Goal: Find specific page/section: Find specific page/section

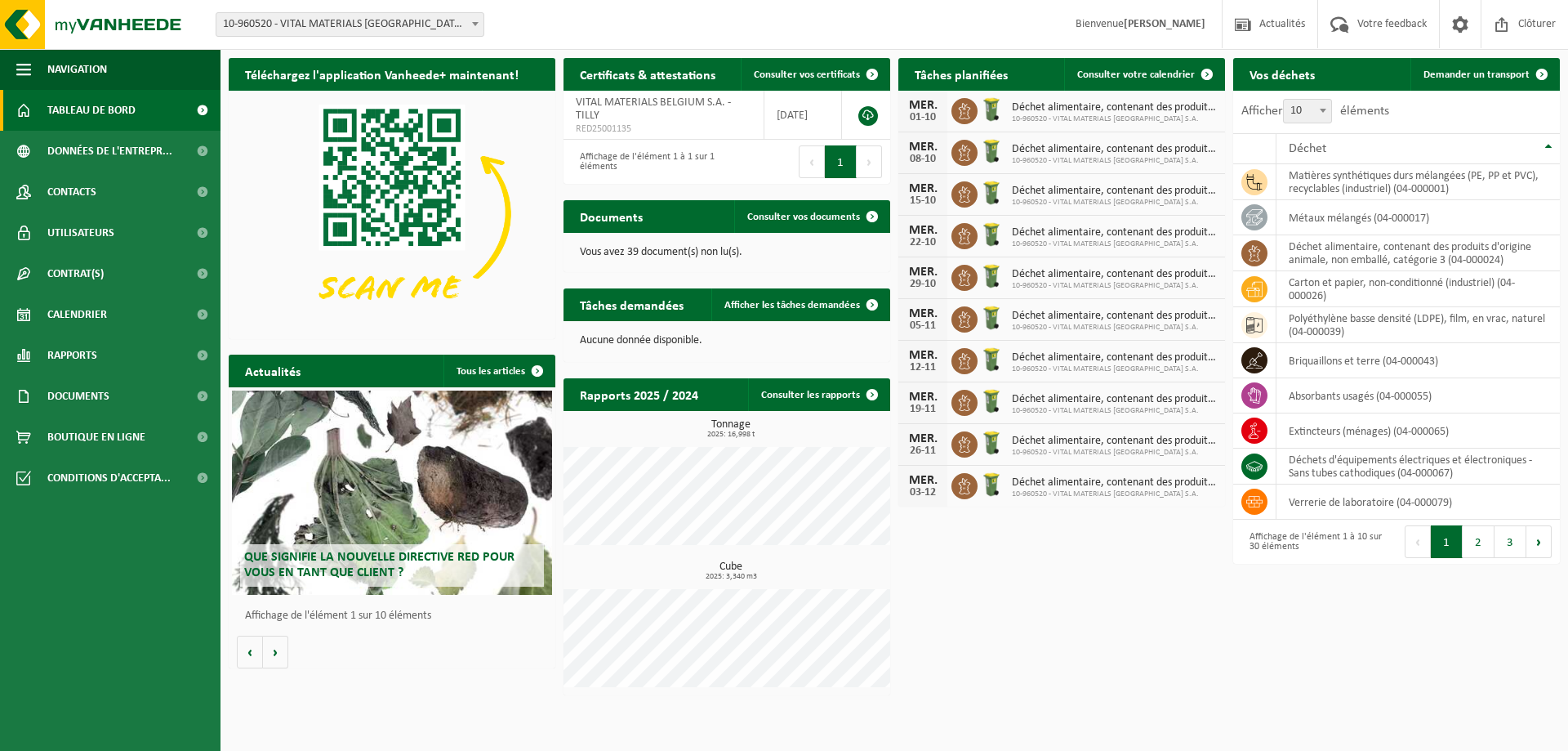
click at [43, 109] on link "Tableau de bord" at bounding box center [110, 110] width 221 height 41
click at [59, 307] on span "Calendrier" at bounding box center [76, 315] width 59 height 41
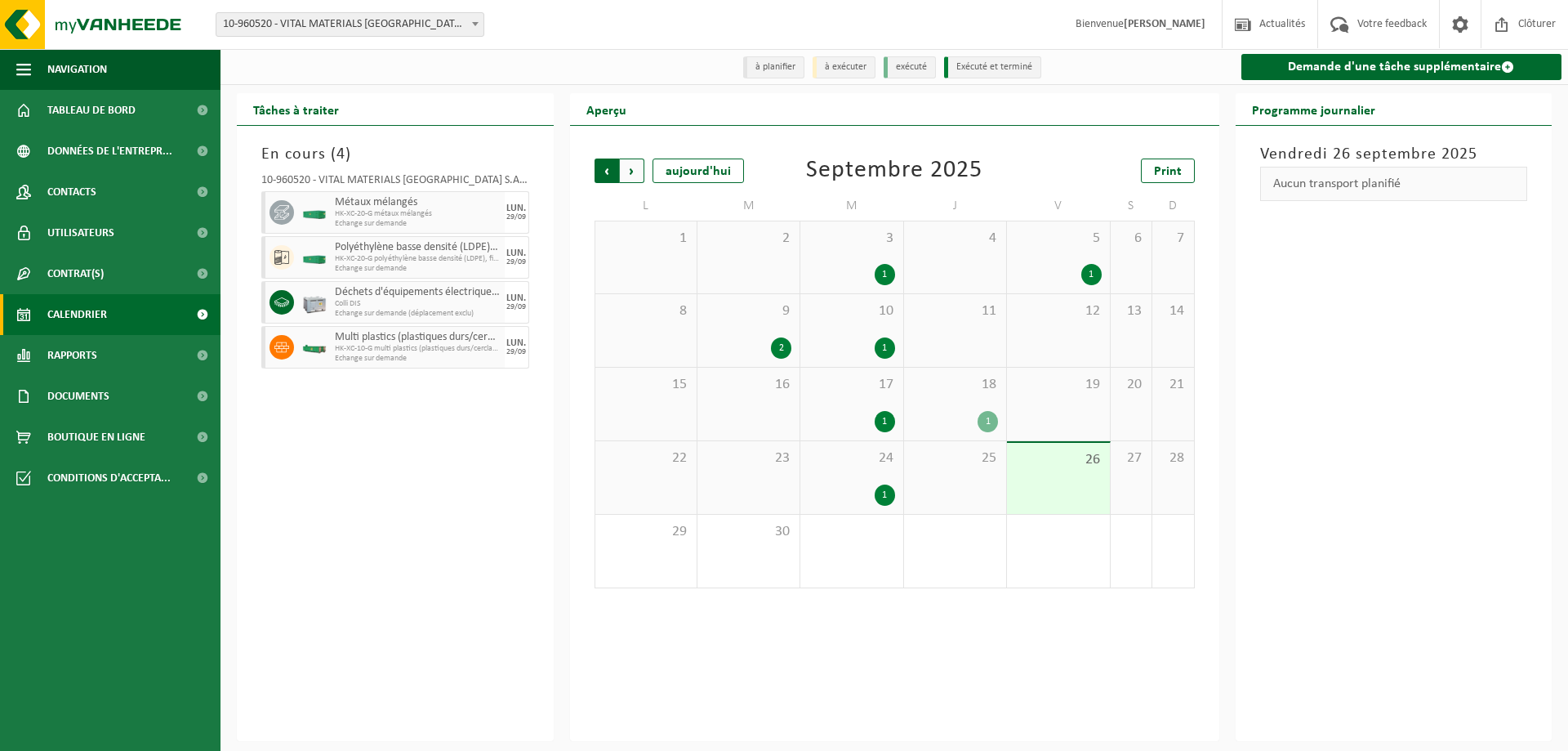
click at [632, 176] on span "Suivant" at bounding box center [632, 171] width 25 height 25
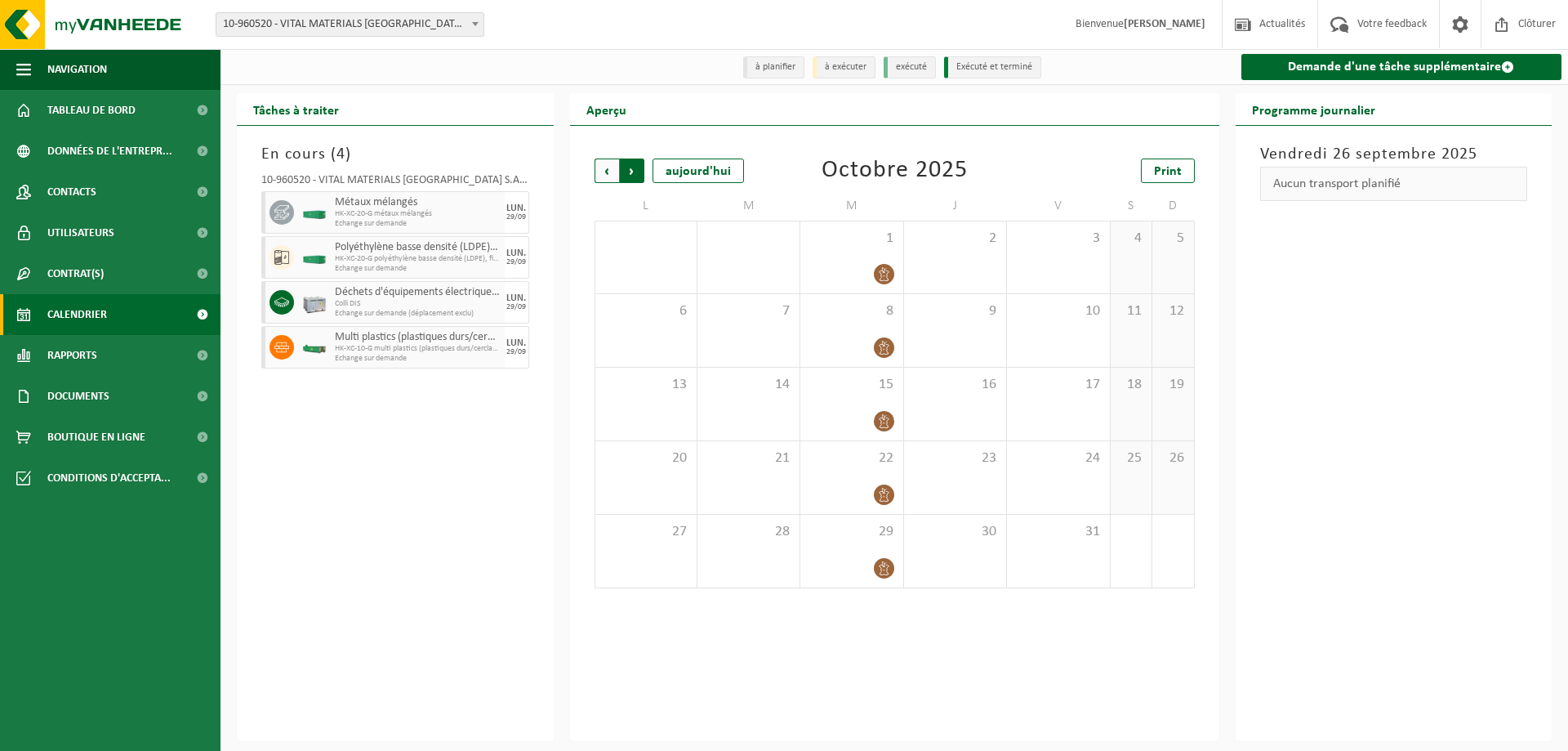
click at [605, 178] on span "Précédent" at bounding box center [607, 171] width 25 height 25
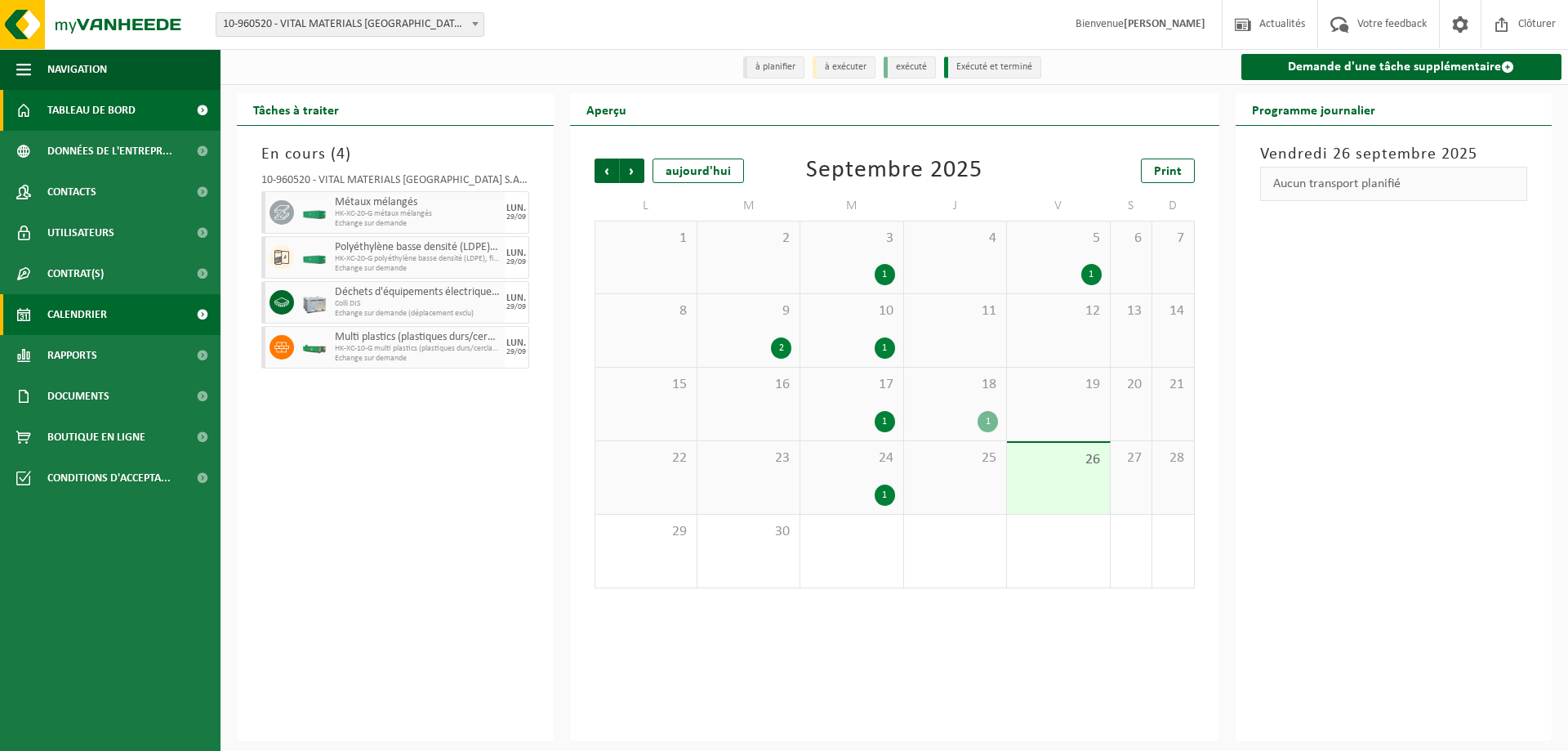
click at [57, 116] on span "Tableau de bord" at bounding box center [91, 110] width 89 height 41
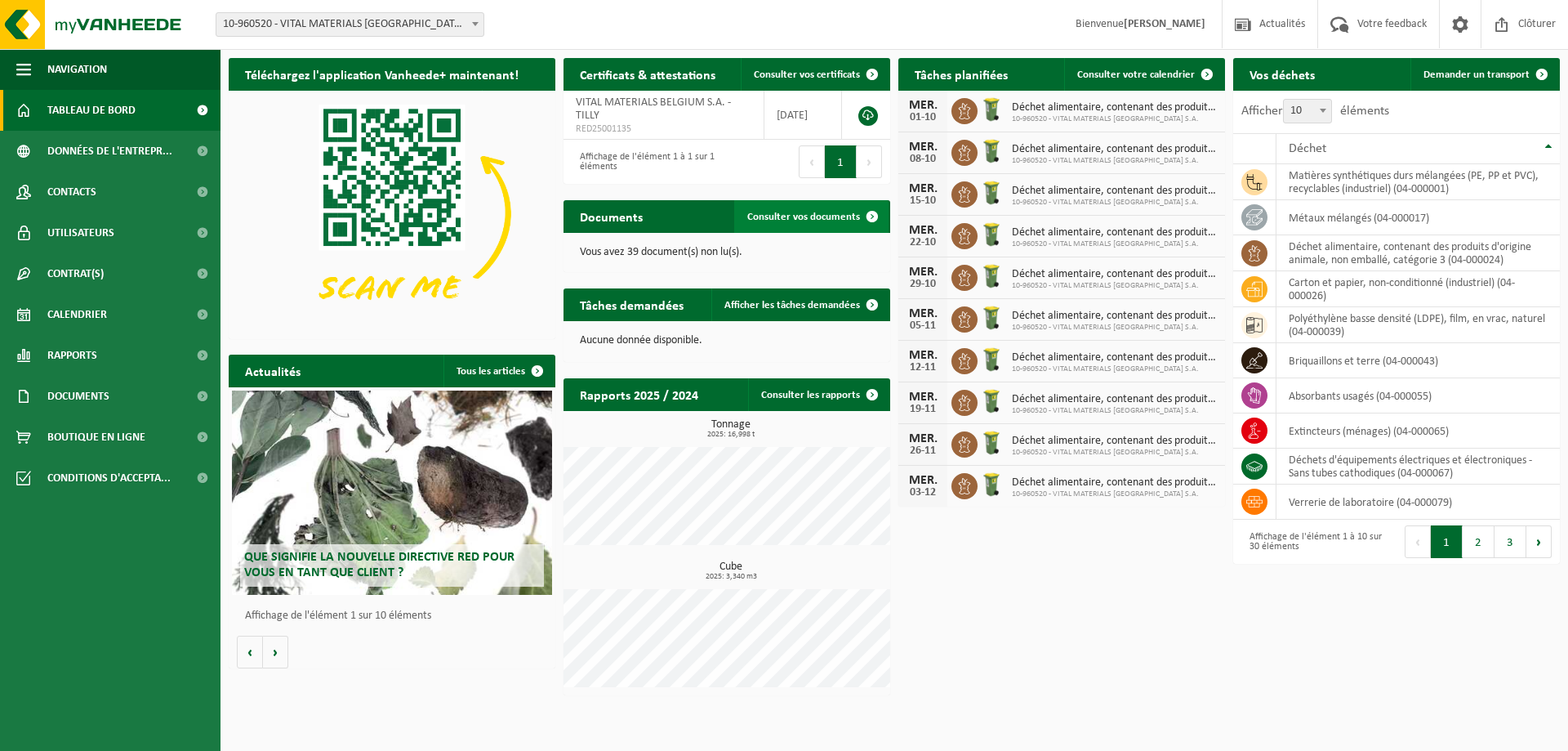
click at [797, 223] on link "Consulter vos documents" at bounding box center [811, 216] width 154 height 33
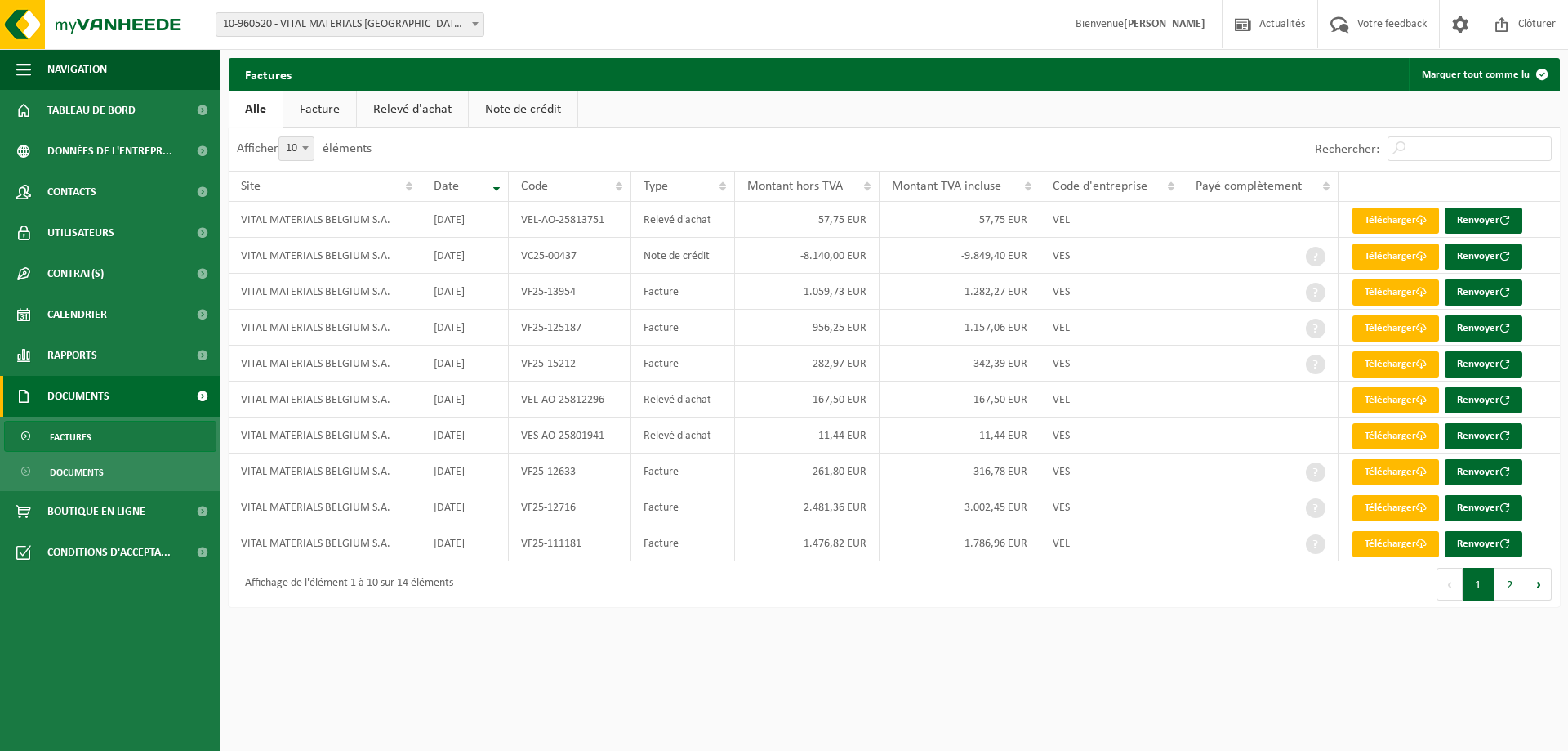
click at [347, 112] on link "Facture" at bounding box center [320, 109] width 73 height 37
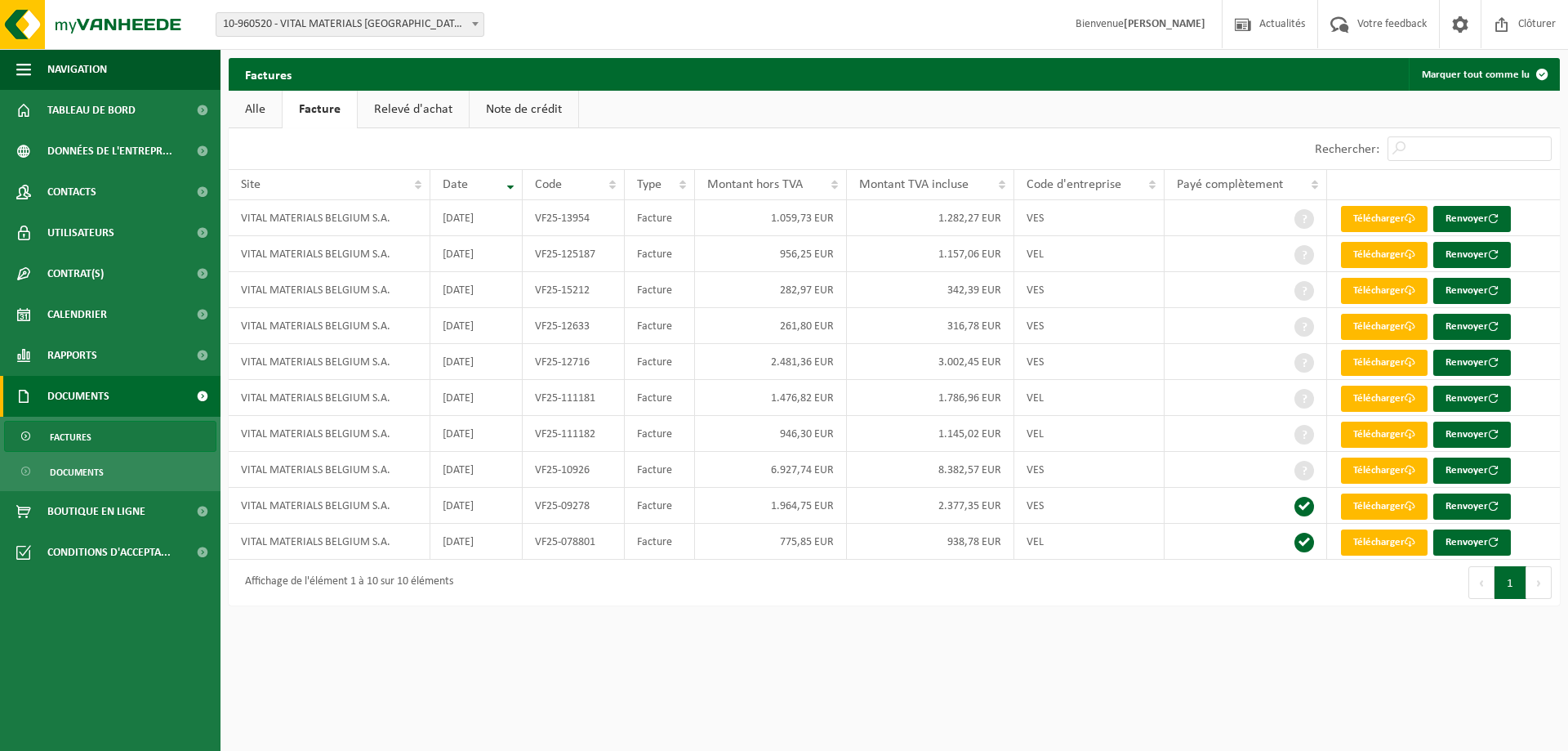
click at [379, 105] on link "Relevé d'achat" at bounding box center [413, 109] width 111 height 37
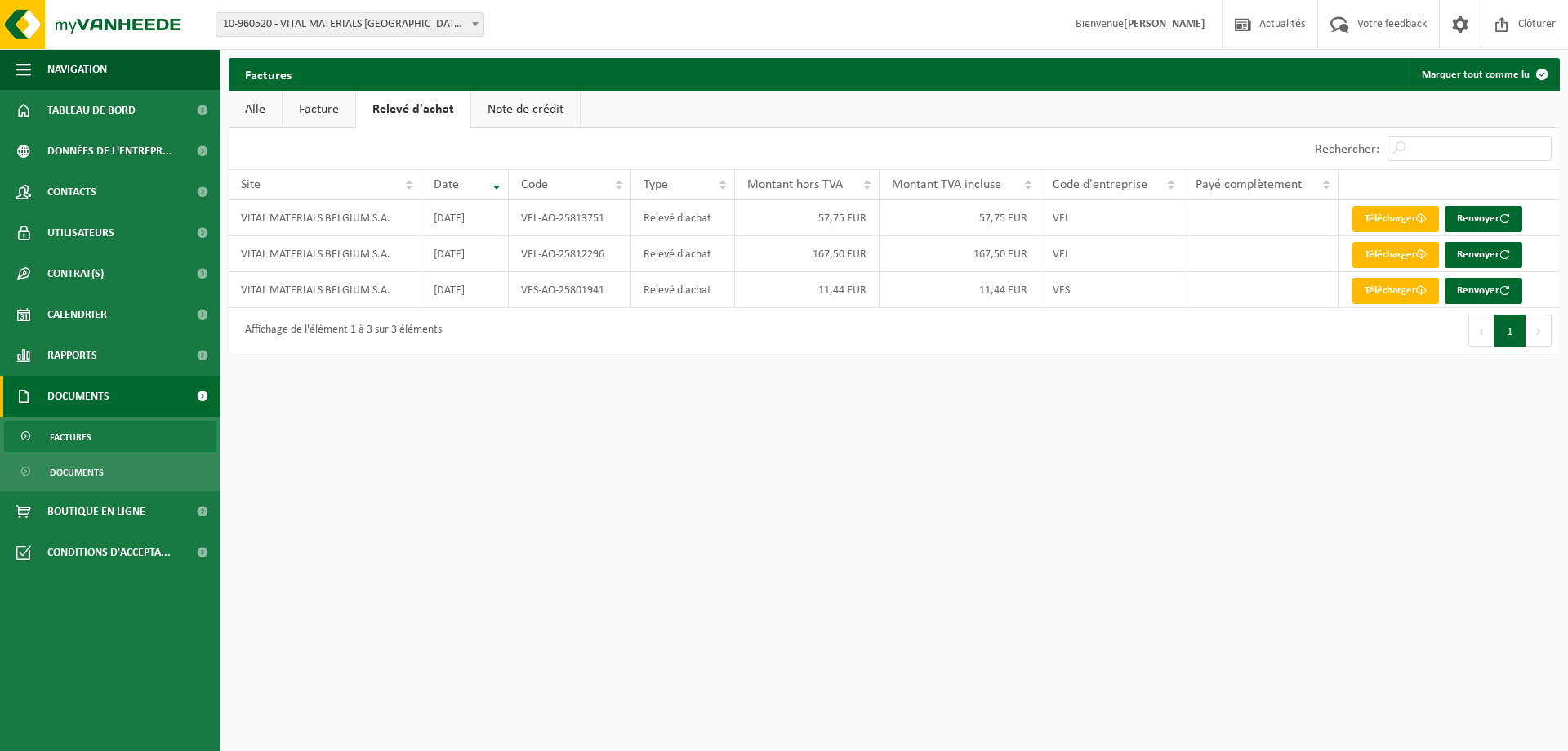
click at [487, 101] on link "Note de crédit" at bounding box center [526, 109] width 109 height 37
